Goal: Task Accomplishment & Management: Manage account settings

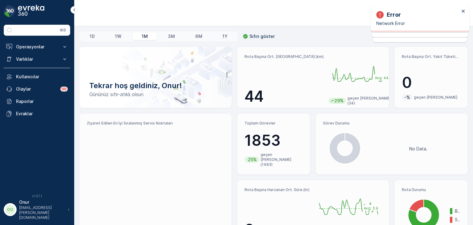
click at [420, 130] on div "No Data." at bounding box center [418, 148] width 84 height 37
click at [33, 43] on button "Operasyonlar" at bounding box center [37, 47] width 67 height 12
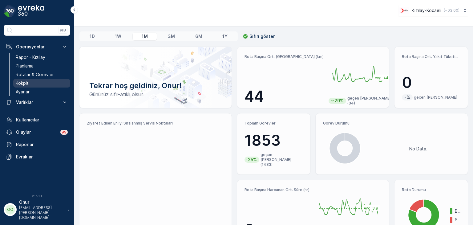
click at [27, 83] on p "Kokpit" at bounding box center [22, 83] width 13 height 6
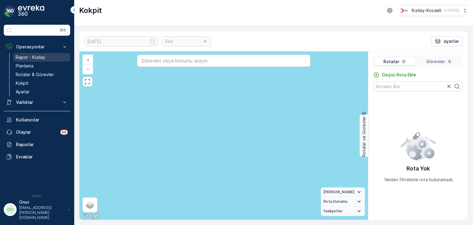
click at [46, 57] on link "Rapor - Kızılay" at bounding box center [41, 57] width 57 height 9
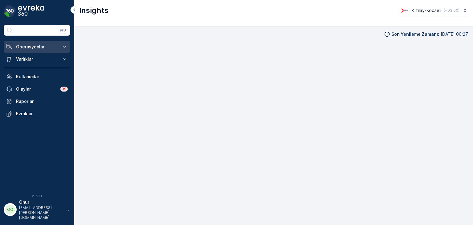
click at [56, 48] on p "Operasyonlar" at bounding box center [37, 47] width 42 height 6
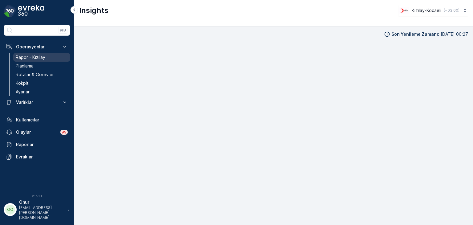
click at [41, 56] on p "Rapor - Kızılay" at bounding box center [31, 57] width 30 height 6
click at [24, 82] on p "Kokpit" at bounding box center [22, 83] width 13 height 6
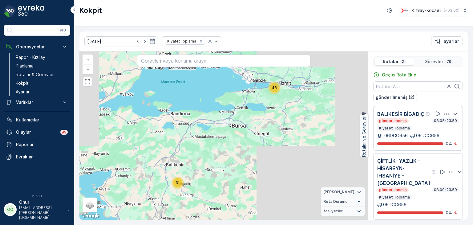
scroll to position [5, 0]
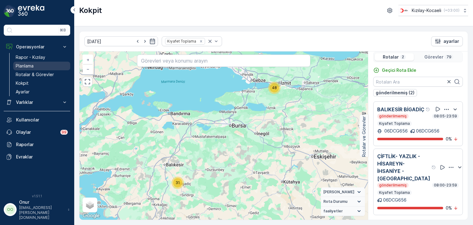
click at [32, 64] on p "Planlama" at bounding box center [25, 66] width 18 height 6
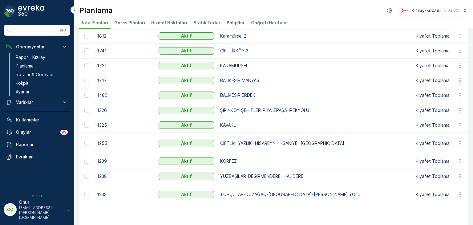
scroll to position [203, 0]
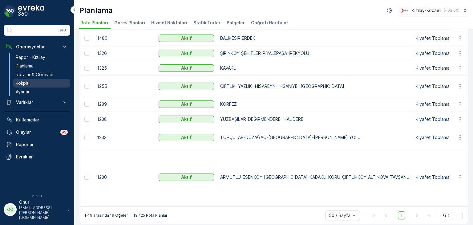
click at [30, 83] on link "Kokpit" at bounding box center [41, 83] width 57 height 9
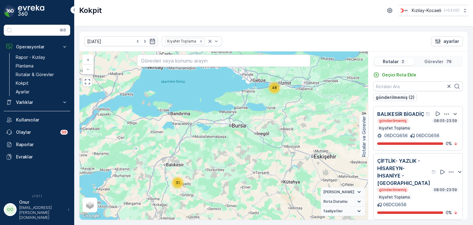
scroll to position [5, 0]
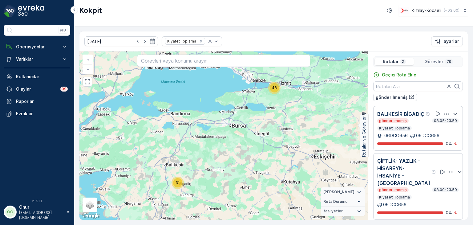
click at [447, 115] on icon "button" at bounding box center [447, 114] width 6 height 6
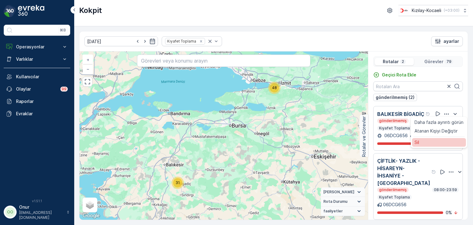
click at [429, 143] on div "Sil" at bounding box center [439, 142] width 54 height 9
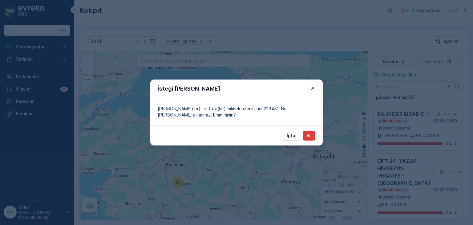
click at [313, 136] on button "Sil" at bounding box center [309, 136] width 13 height 10
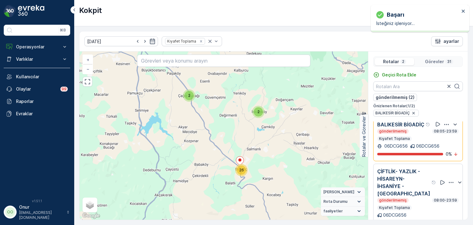
scroll to position [11, 0]
click at [448, 180] on icon "button" at bounding box center [451, 182] width 6 height 6
click at [425, 208] on div "Sil" at bounding box center [439, 204] width 54 height 9
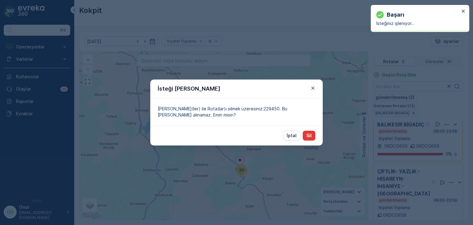
click at [311, 140] on button "Sil" at bounding box center [309, 136] width 13 height 10
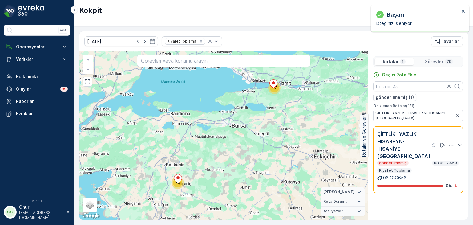
scroll to position [0, 0]
click at [448, 146] on icon "button" at bounding box center [451, 145] width 6 height 6
click at [421, 177] on div "Sil" at bounding box center [441, 173] width 54 height 9
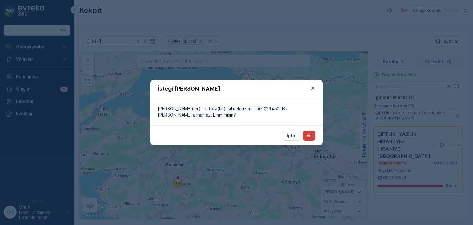
click at [310, 139] on button "Sil" at bounding box center [309, 136] width 13 height 10
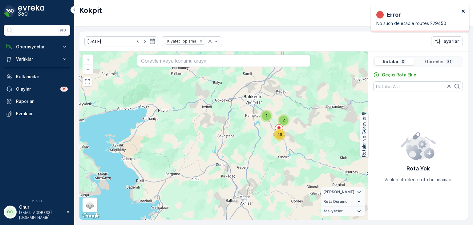
click at [464, 9] on icon "close" at bounding box center [464, 11] width 4 height 5
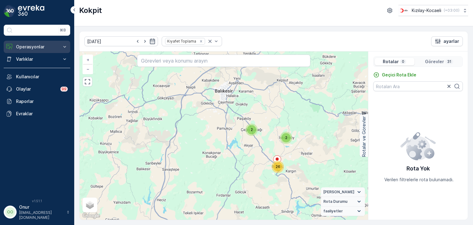
click at [17, 47] on p "Operasyonlar" at bounding box center [37, 47] width 42 height 6
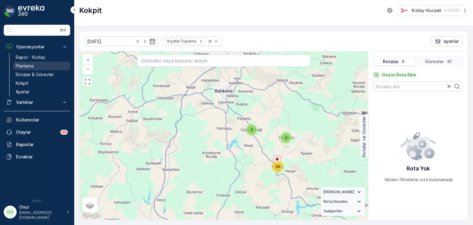
click at [31, 64] on p "Planlama" at bounding box center [25, 66] width 18 height 6
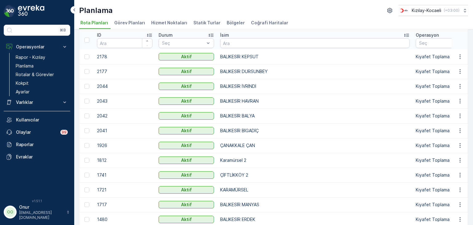
scroll to position [92, 0]
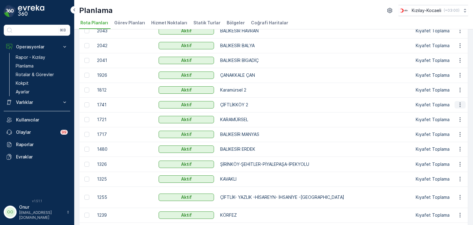
click at [458, 105] on icon "button" at bounding box center [460, 105] width 6 height 6
click at [452, 112] on span "Rota Planını Düzenle" at bounding box center [449, 114] width 42 height 6
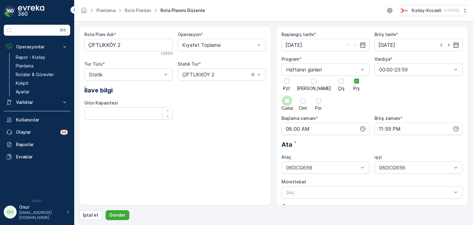
click at [292, 96] on div at bounding box center [287, 101] width 10 height 10
click at [287, 96] on input "Cuma" at bounding box center [287, 96] width 0 height 0
click at [354, 83] on div at bounding box center [356, 81] width 5 height 5
click at [357, 76] on input "Prş" at bounding box center [357, 76] width 0 height 0
click at [362, 126] on icon "button" at bounding box center [362, 128] width 5 height 5
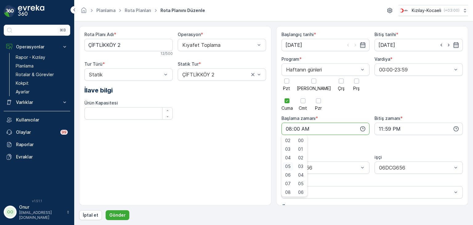
scroll to position [31, 0]
click at [287, 185] on span "09" at bounding box center [288, 187] width 6 height 6
click at [303, 185] on span "30" at bounding box center [300, 184] width 5 height 6
type input "09:30"
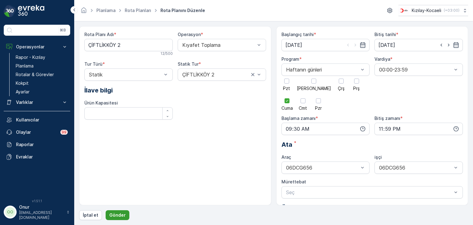
click at [120, 213] on p "Gönder" at bounding box center [117, 215] width 16 height 6
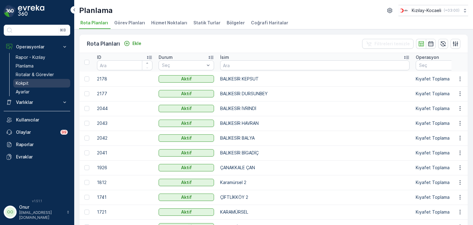
click at [35, 81] on link "Kokpit" at bounding box center [41, 83] width 57 height 9
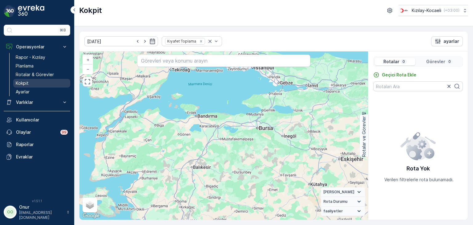
click at [35, 81] on link "Kokpit" at bounding box center [41, 83] width 57 height 9
